Goal: Task Accomplishment & Management: Manage account settings

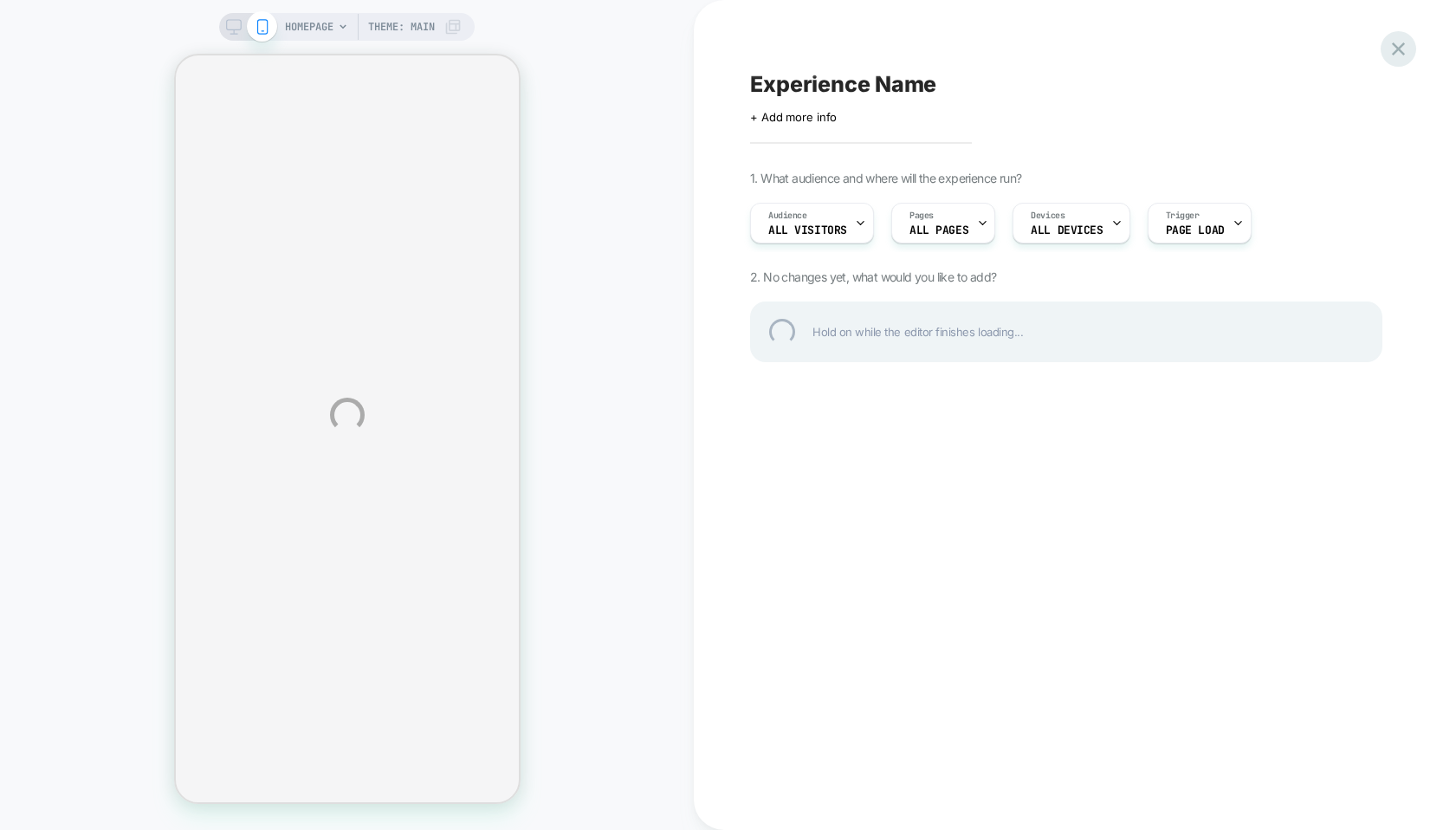
click at [1400, 47] on div at bounding box center [1398, 49] width 36 height 36
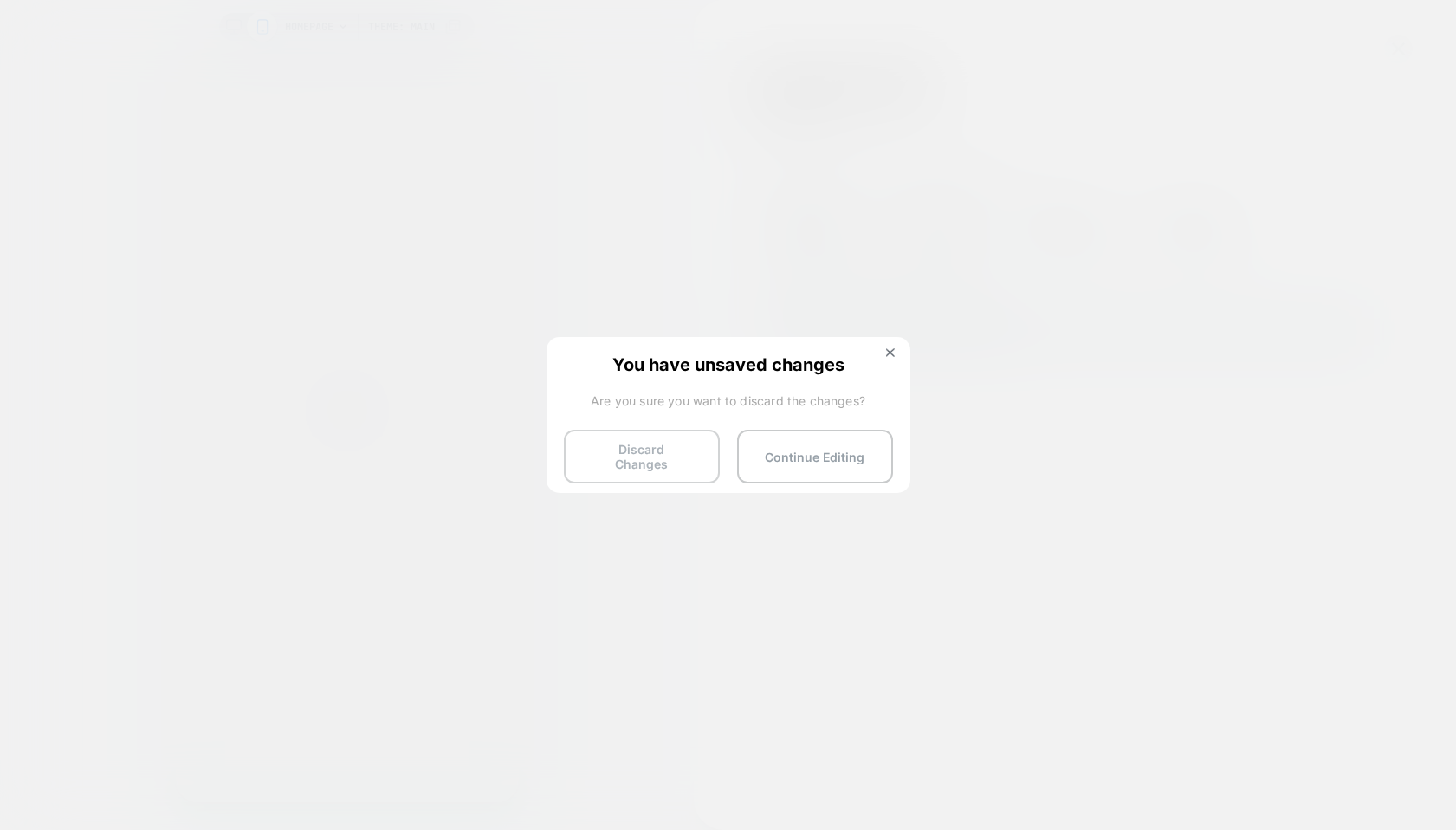
click at [668, 452] on button "Discard Changes" at bounding box center [641, 456] width 155 height 53
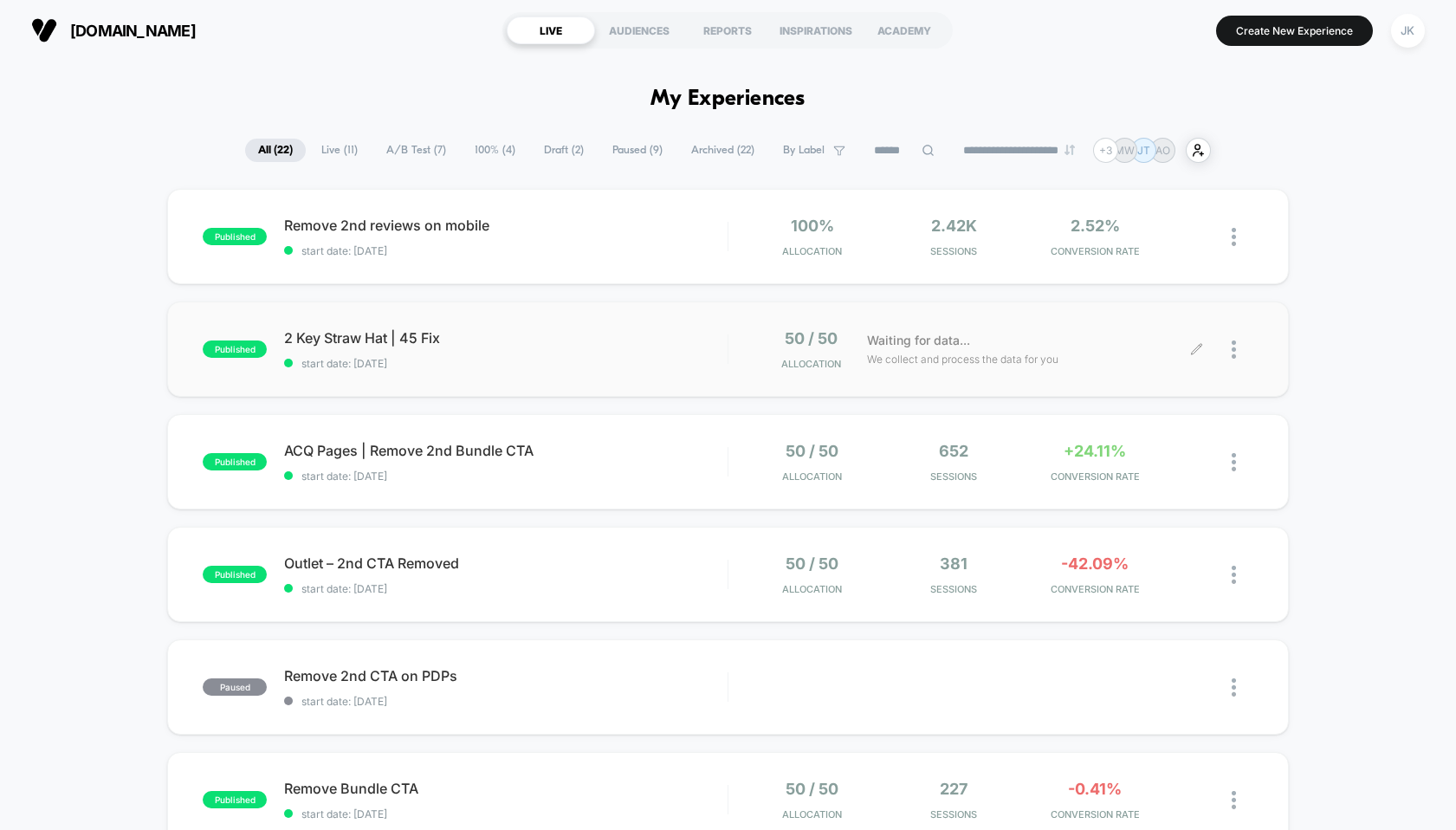
click at [1240, 354] on div at bounding box center [1242, 349] width 22 height 41
click at [1142, 324] on div "Pause" at bounding box center [1145, 330] width 155 height 39
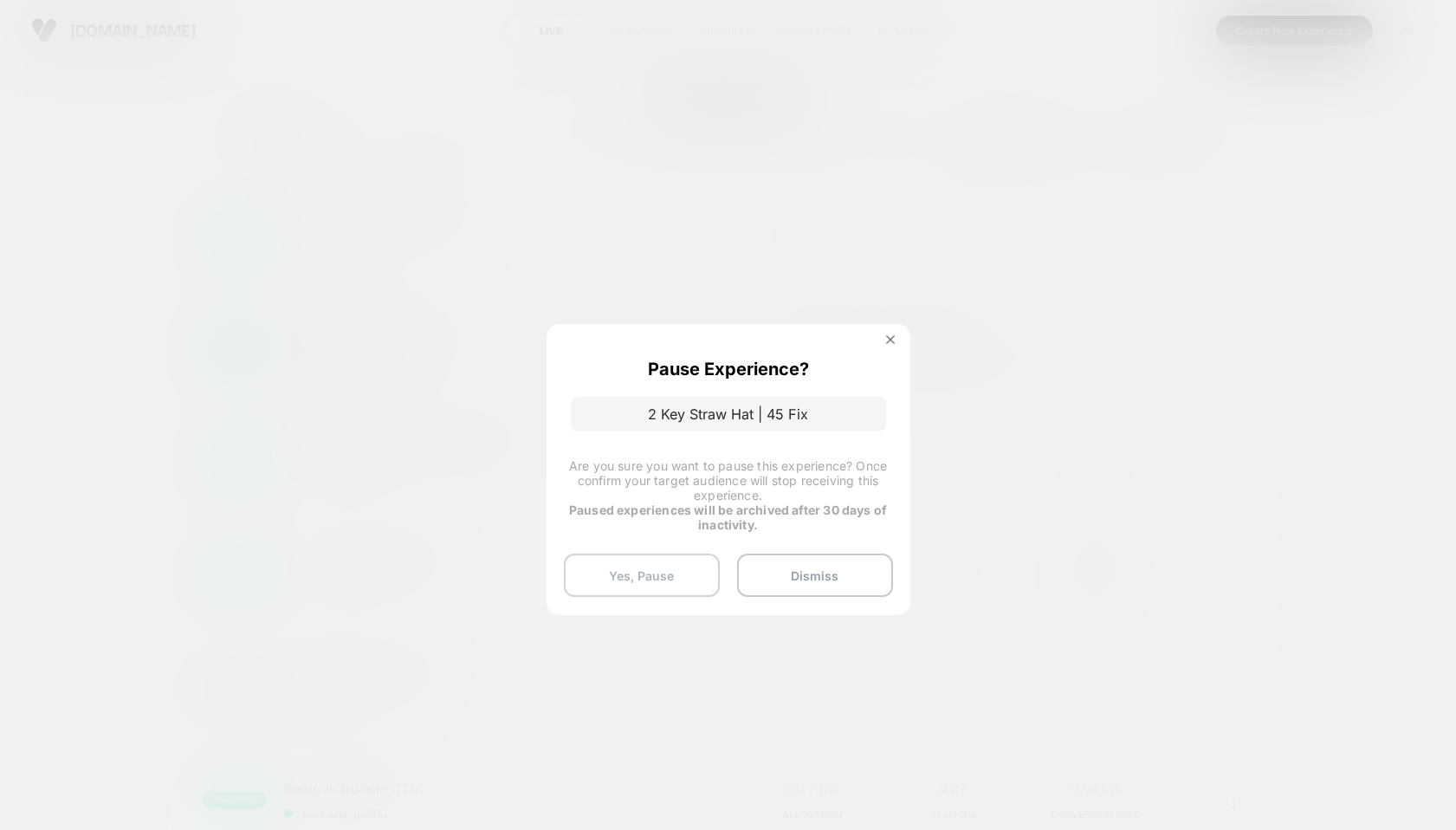
click at [681, 571] on button "Yes, Pause" at bounding box center [641, 576] width 155 height 44
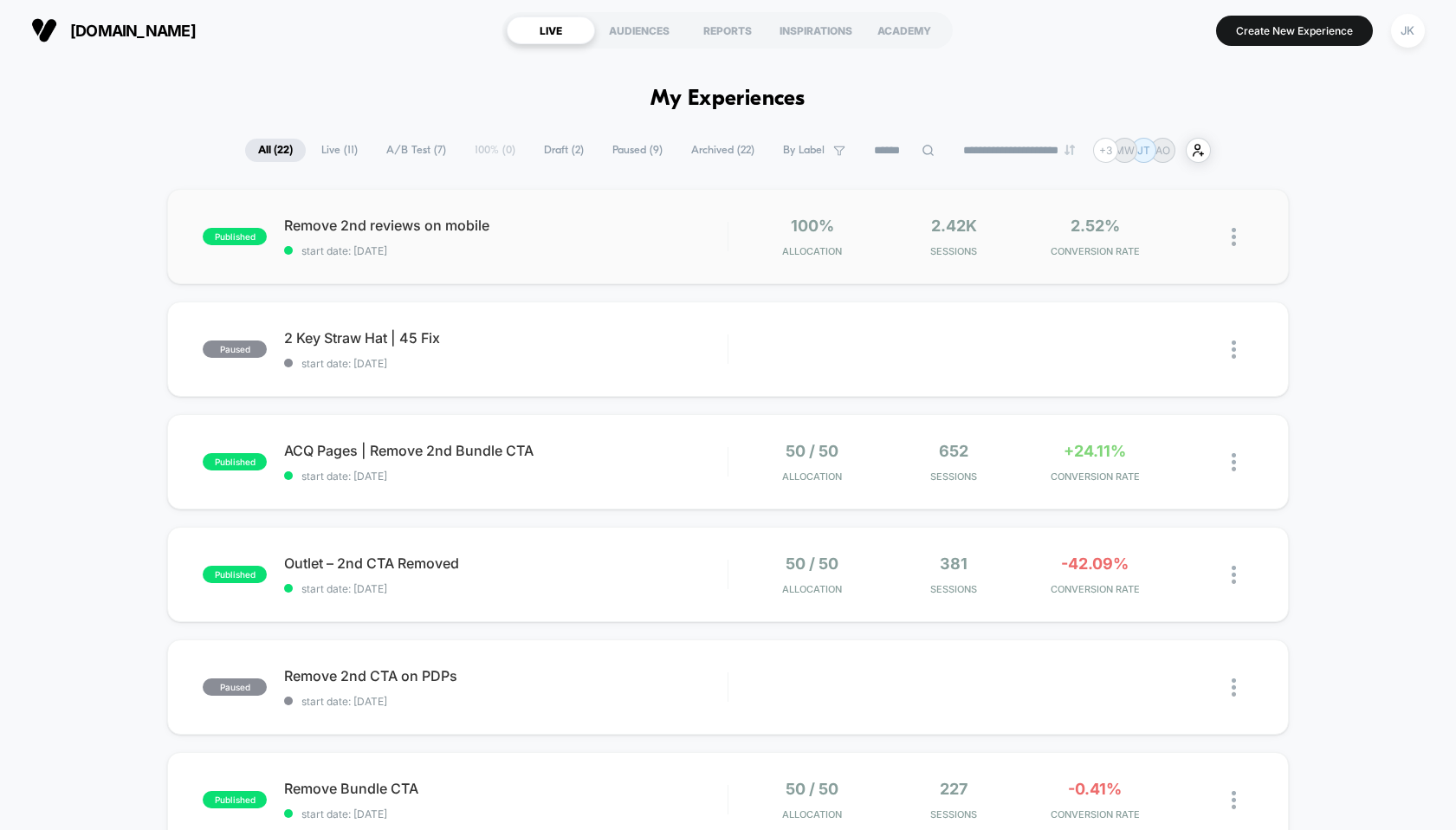
click at [1234, 232] on img at bounding box center [1233, 237] width 4 height 18
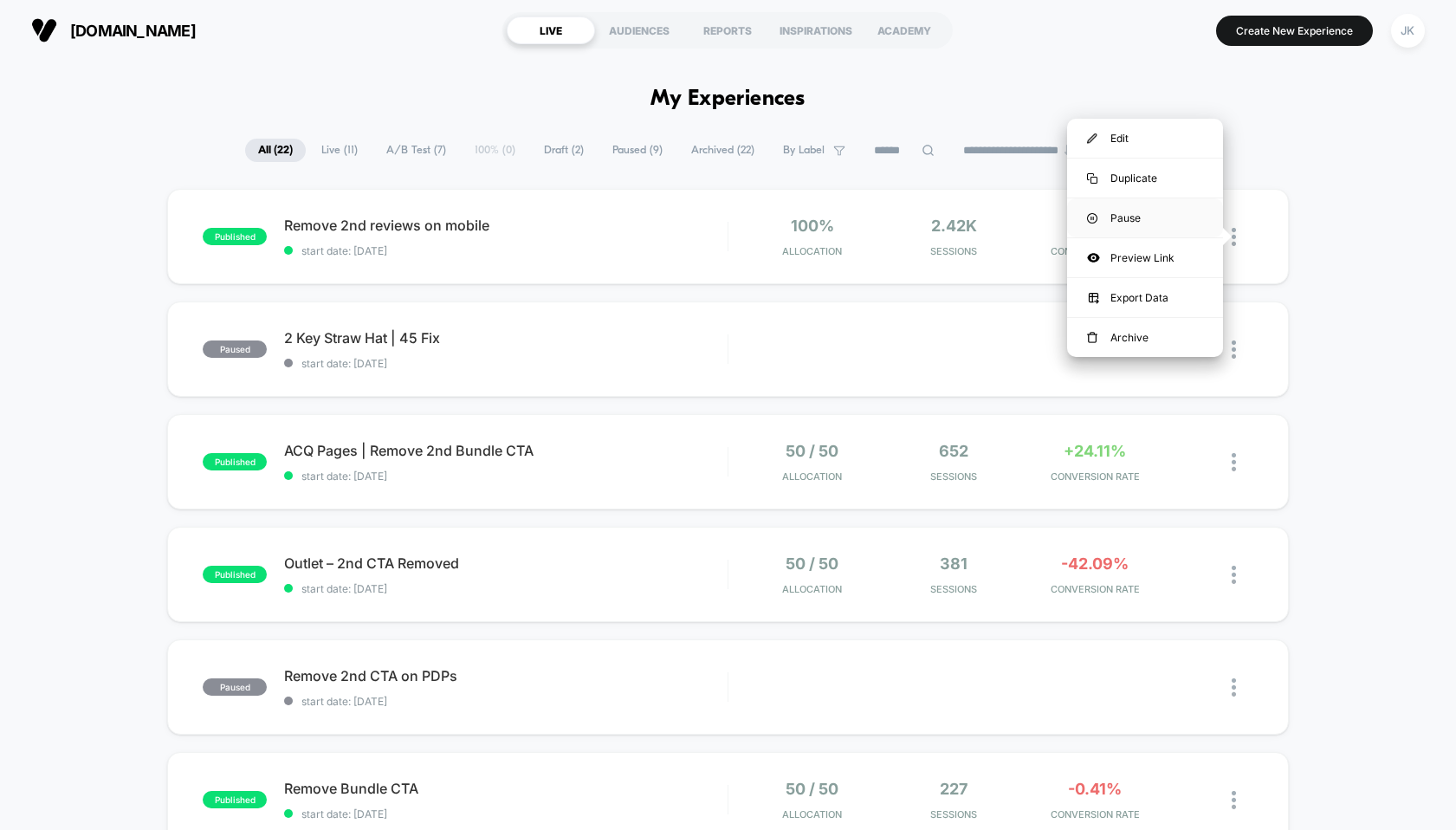
click at [1126, 218] on div "Pause" at bounding box center [1145, 218] width 155 height 39
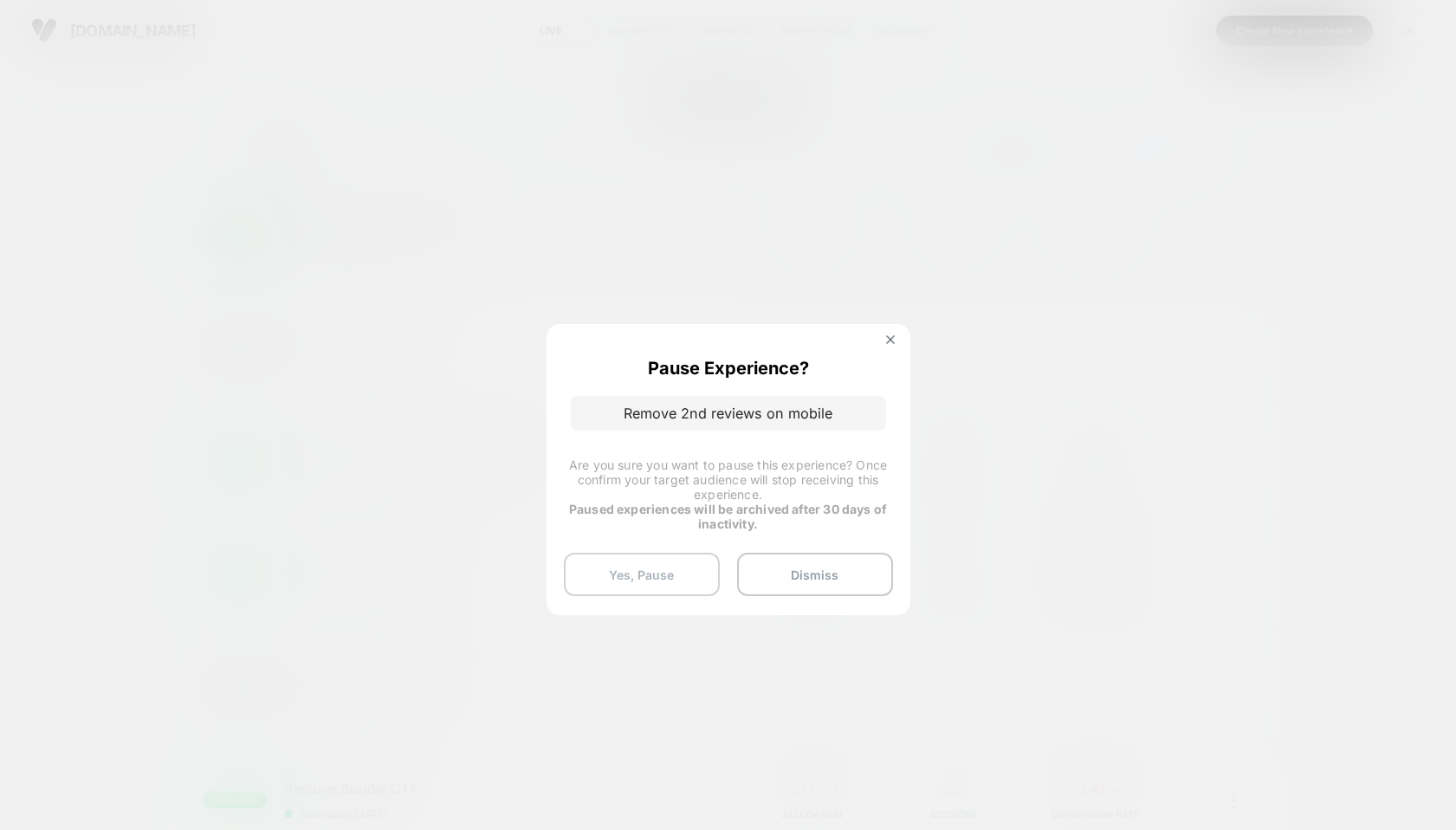
click at [668, 564] on button "Yes, Pause" at bounding box center [641, 575] width 155 height 44
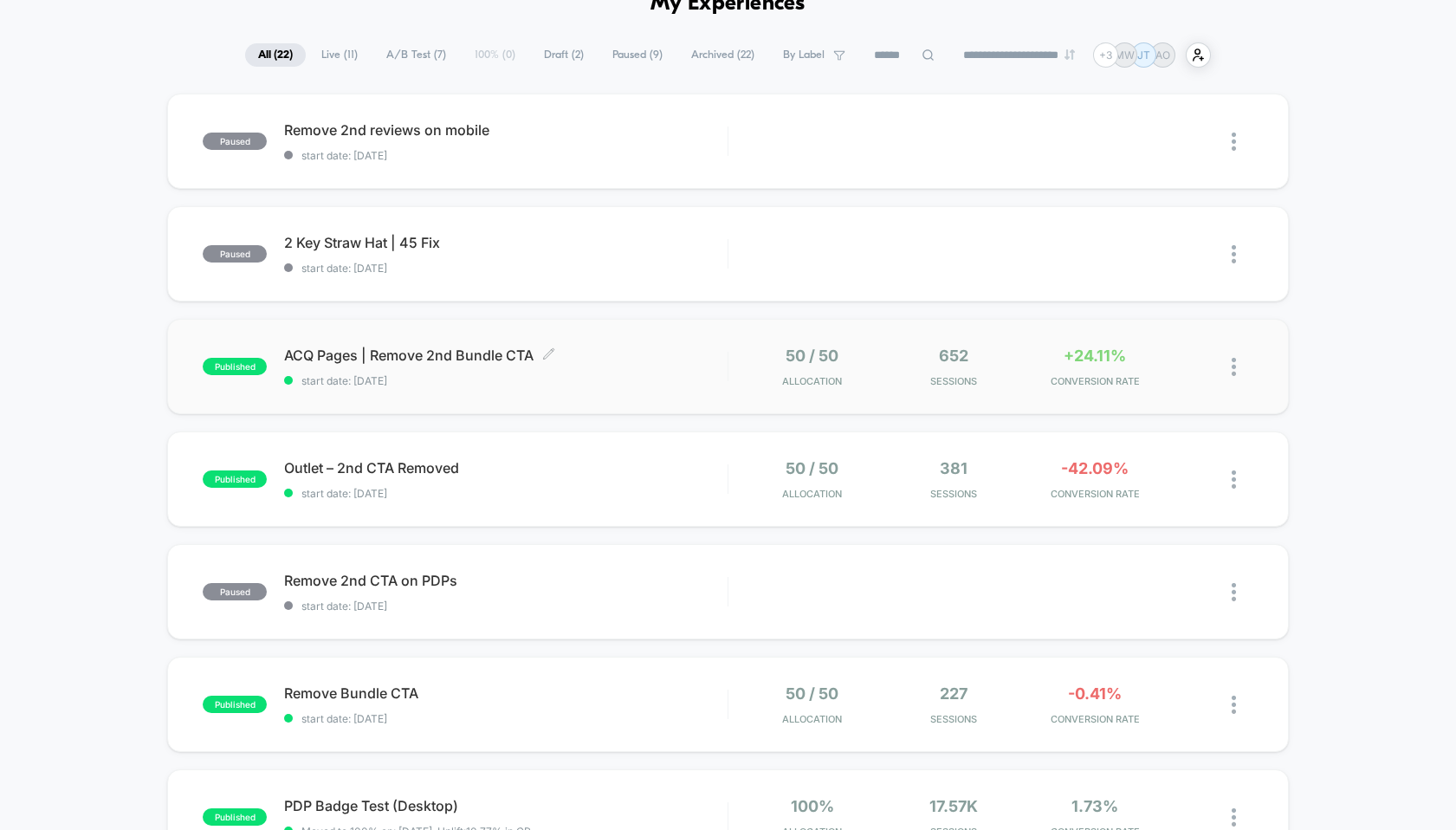
scroll to position [128, 0]
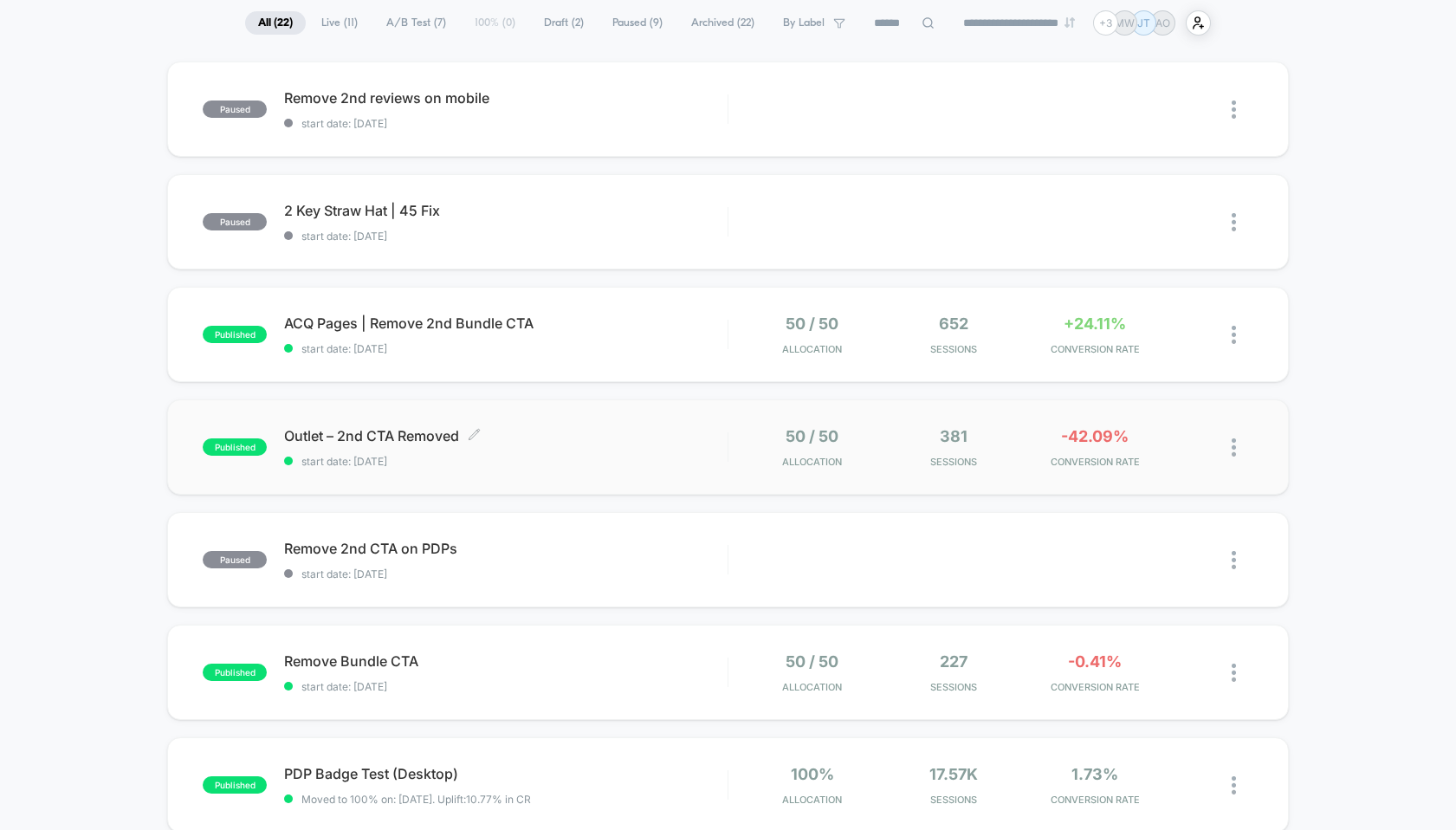
click at [394, 434] on span "Outlet – 2nd CTA Removed Click to edit experience details" at bounding box center [505, 436] width 443 height 17
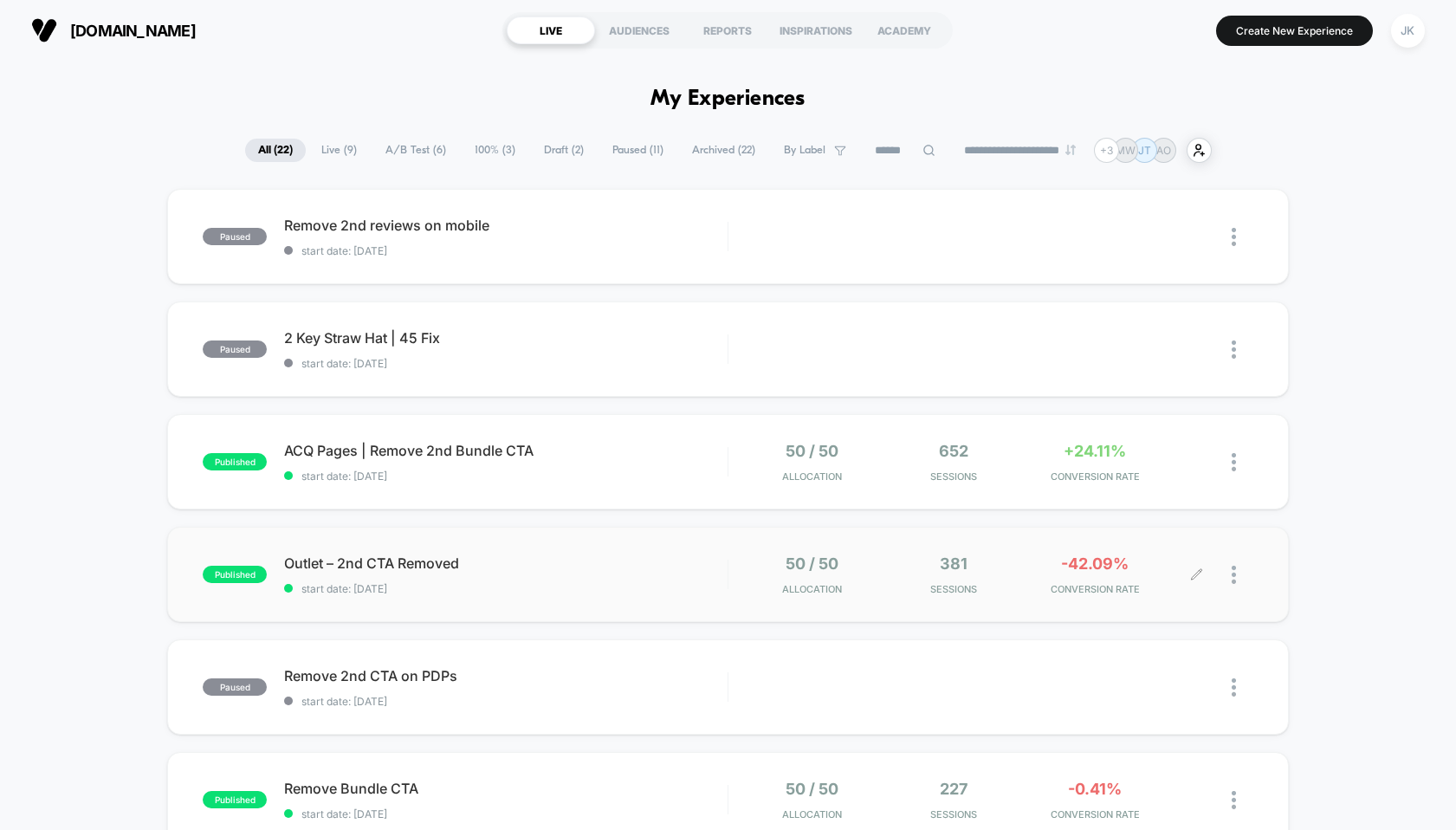
click at [1232, 572] on img at bounding box center [1233, 574] width 4 height 18
click at [1140, 550] on div "Pause" at bounding box center [1145, 556] width 155 height 39
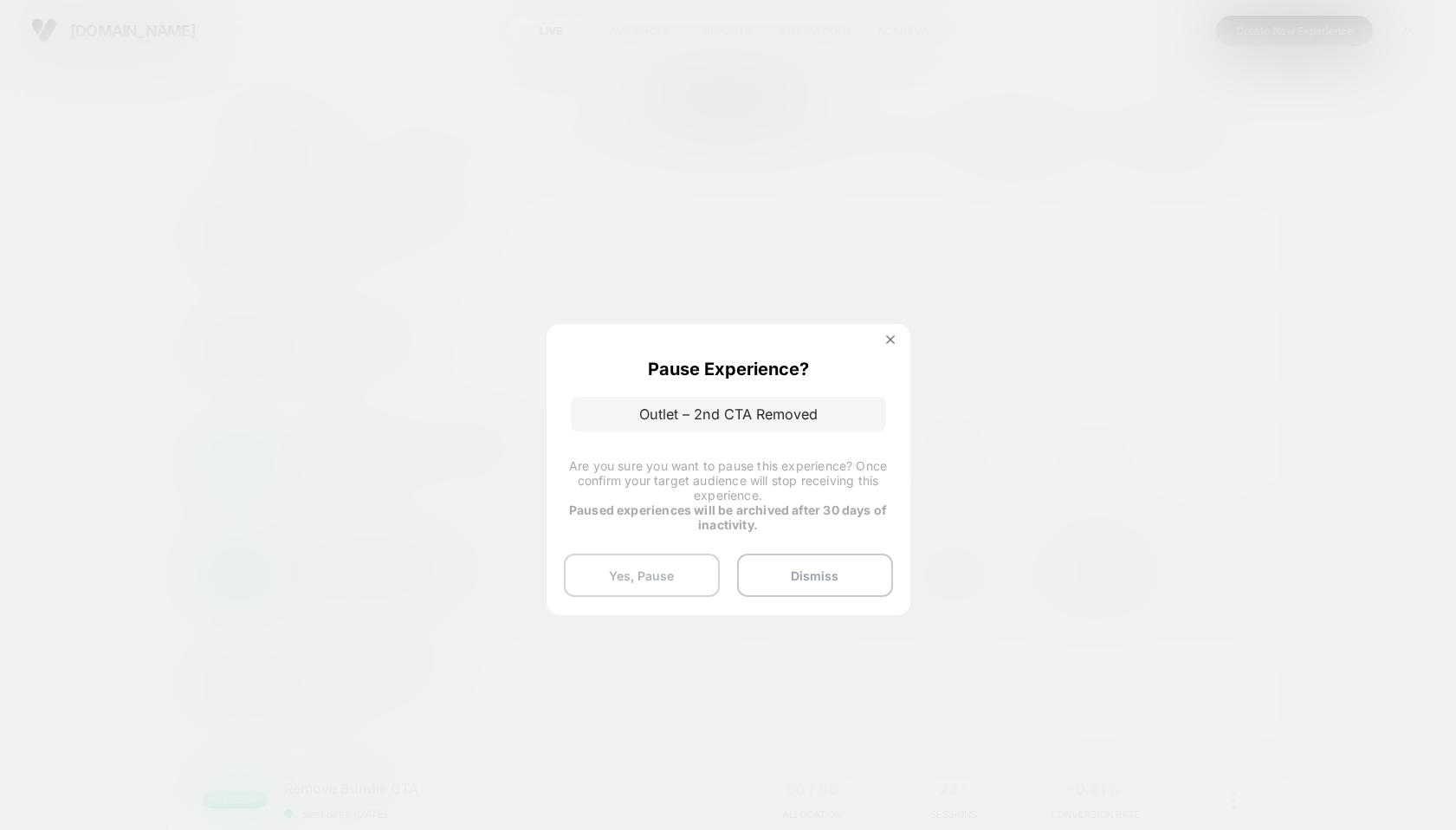
click at [660, 569] on button "Yes, Pause" at bounding box center [641, 576] width 155 height 44
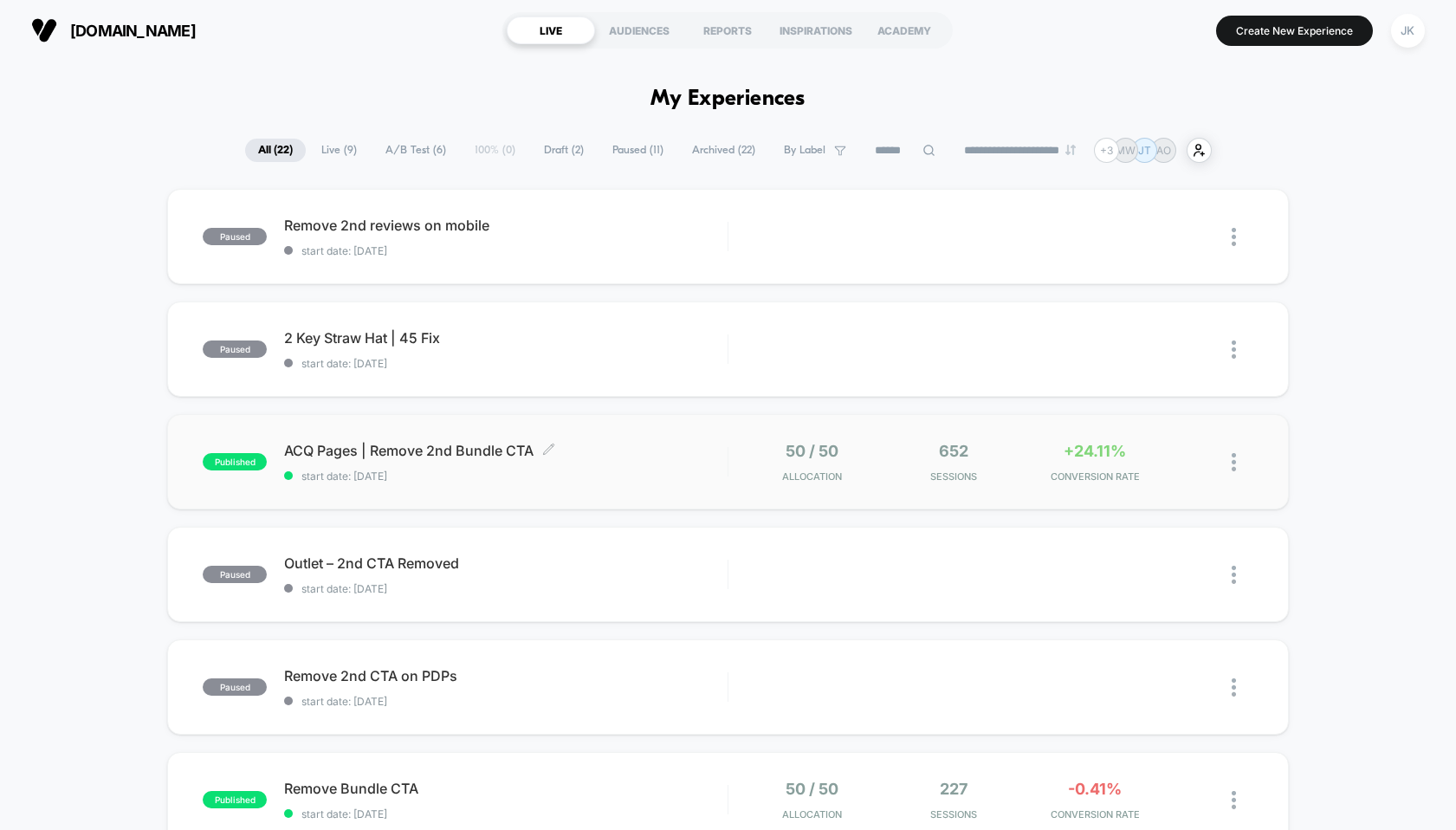
click at [399, 449] on span "ACQ Pages | Remove 2nd Bundle CTA Click to edit experience details" at bounding box center [505, 451] width 443 height 17
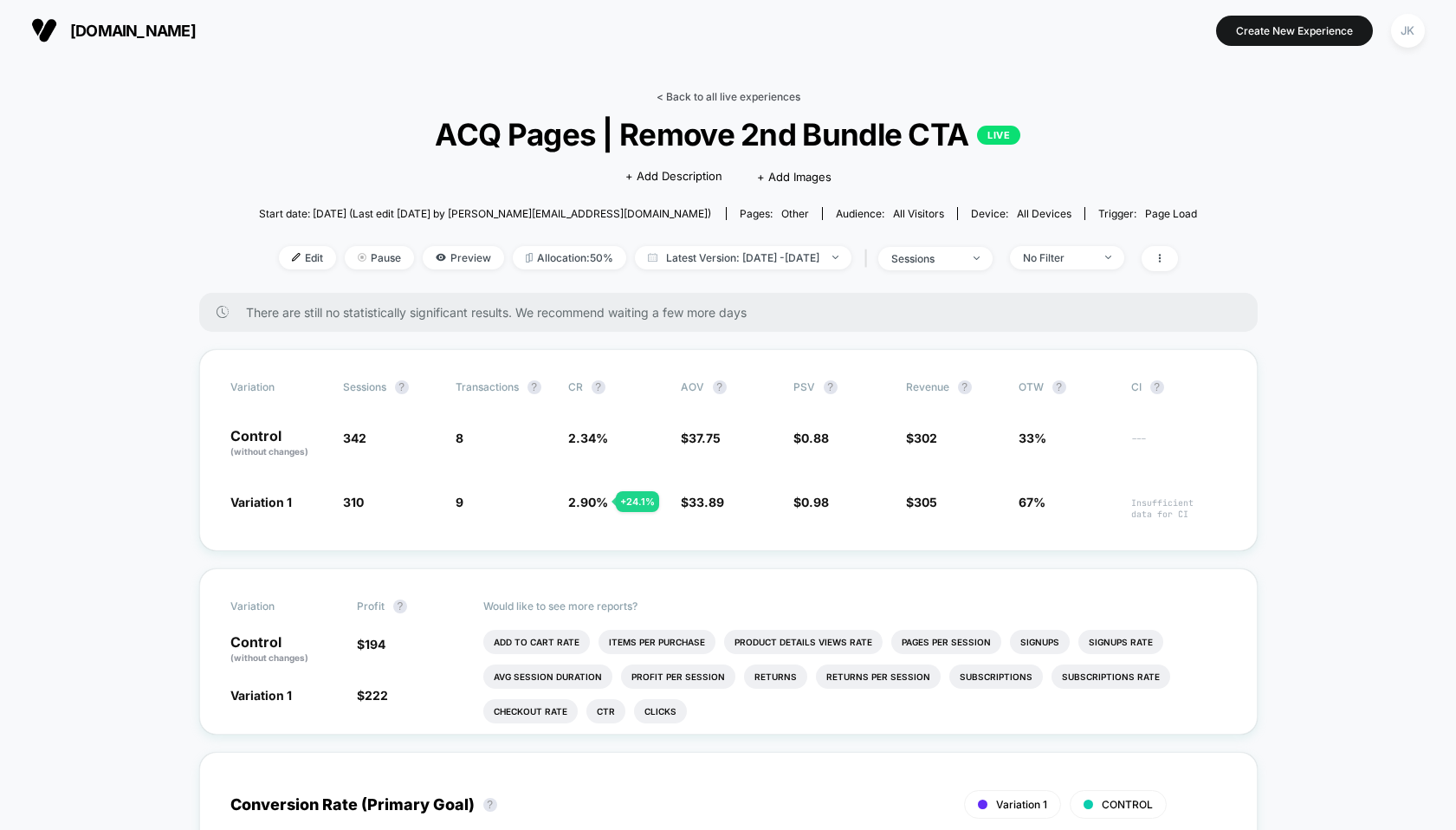
click at [701, 97] on link "< Back to all live experiences" at bounding box center [728, 96] width 144 height 13
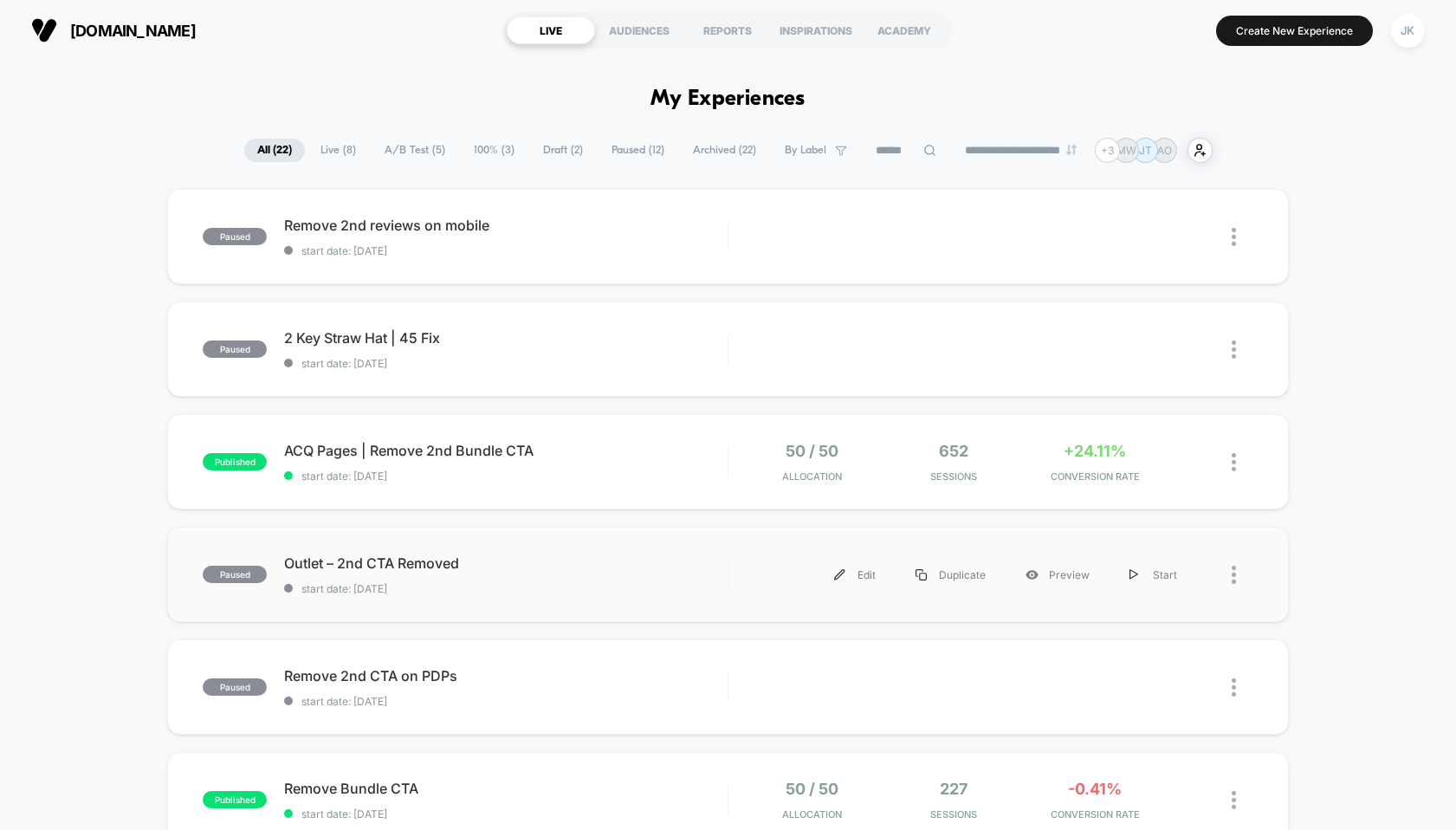
click at [344, 545] on div "paused Outlet – 2nd CTA Removed start date: [DATE] Edit Duplicate Preview Start" at bounding box center [727, 574] width 1121 height 95
